Goal: Find specific page/section

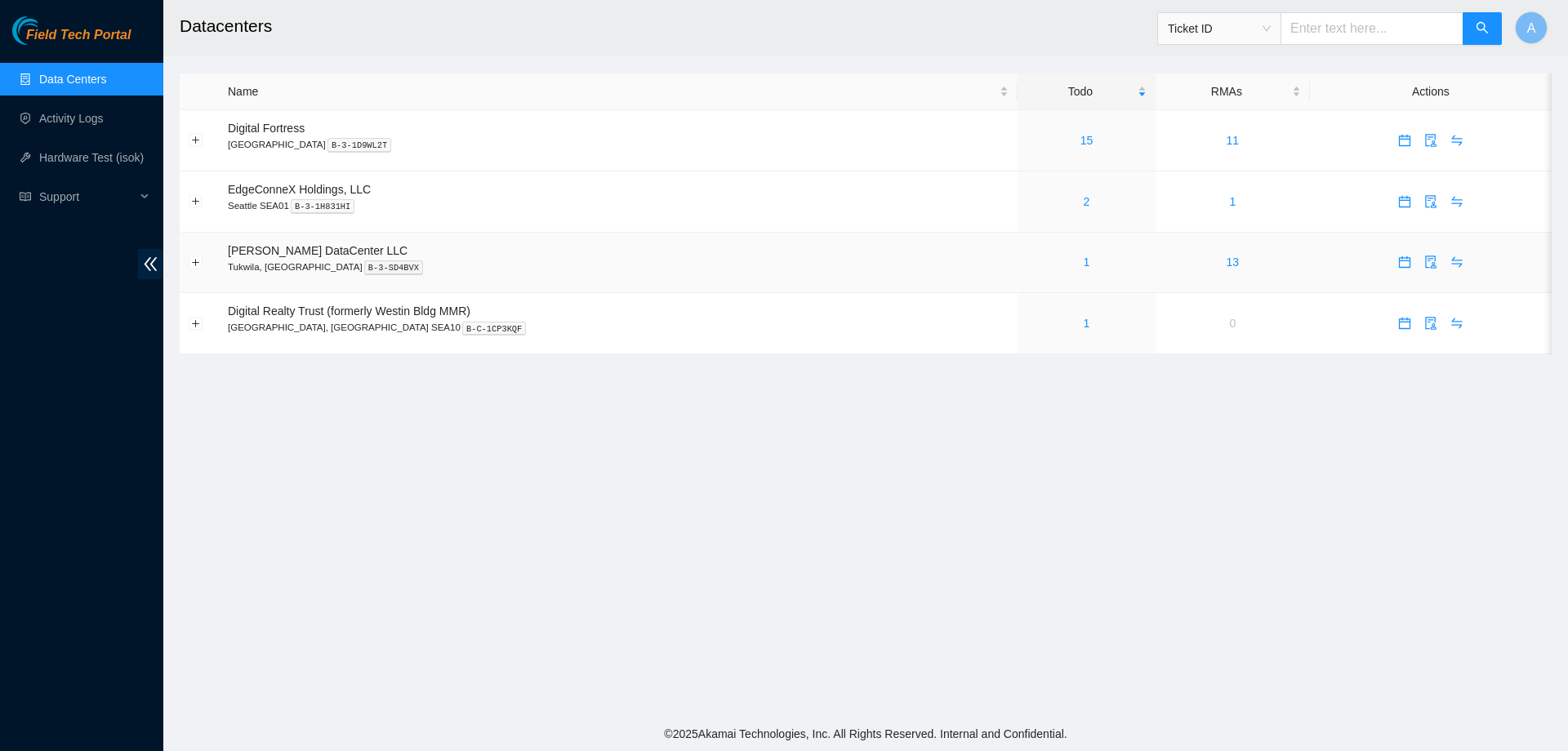
click at [1027, 271] on div "1" at bounding box center [1087, 262] width 120 height 18
